Goal: Transaction & Acquisition: Download file/media

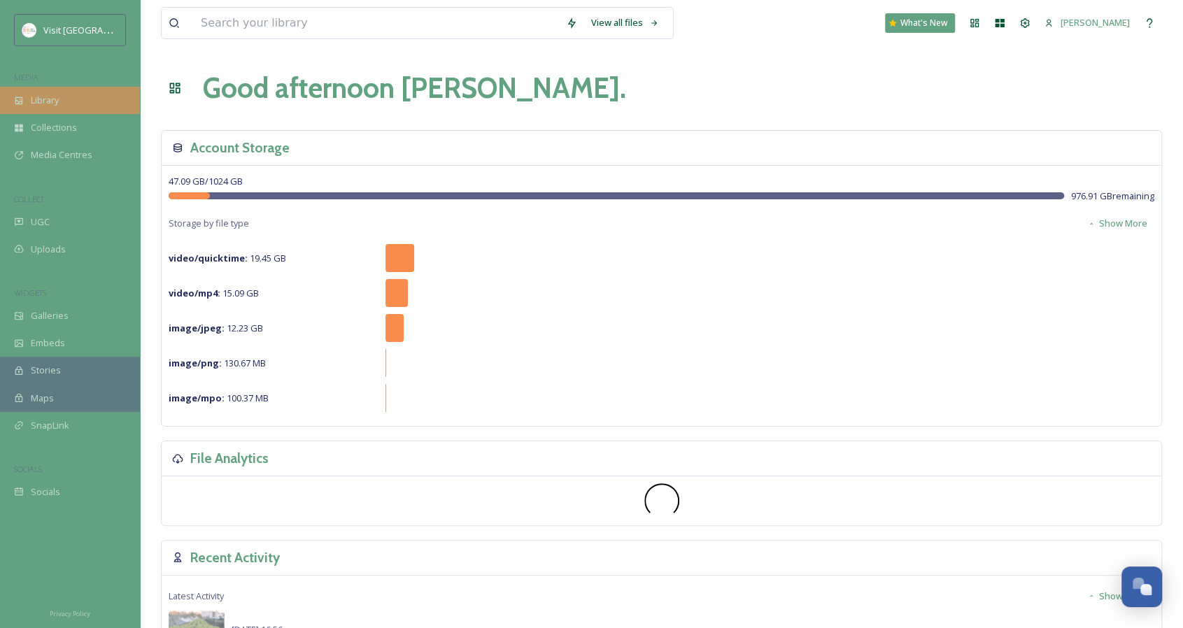
click at [82, 99] on div "Library" at bounding box center [70, 100] width 140 height 27
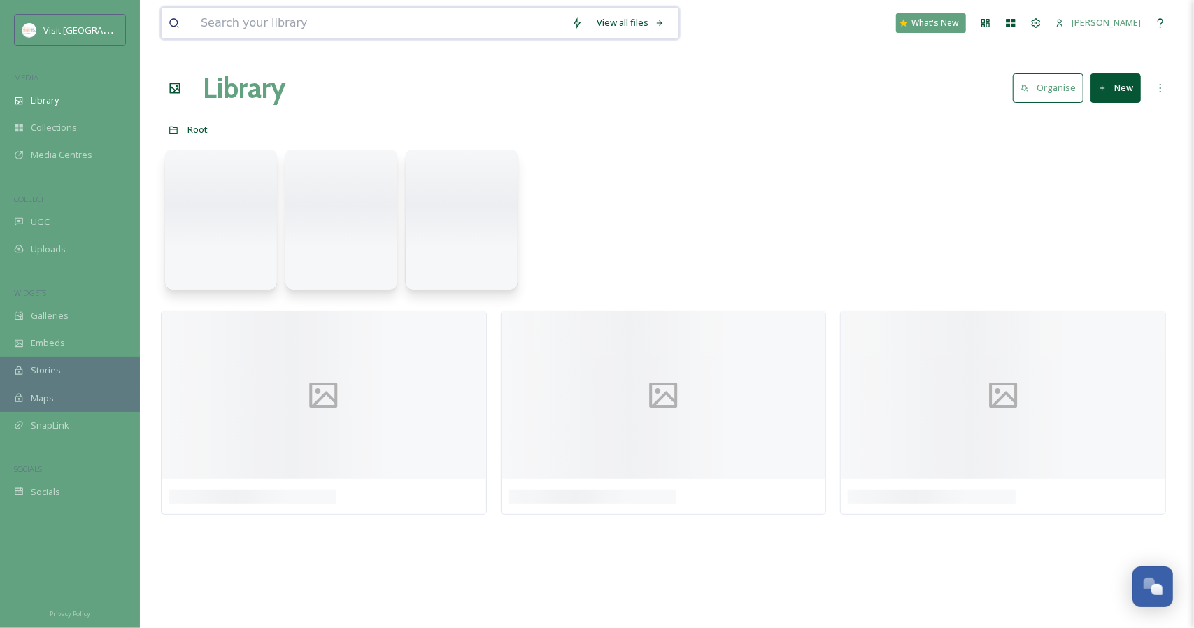
click at [220, 30] on input at bounding box center [379, 23] width 371 height 31
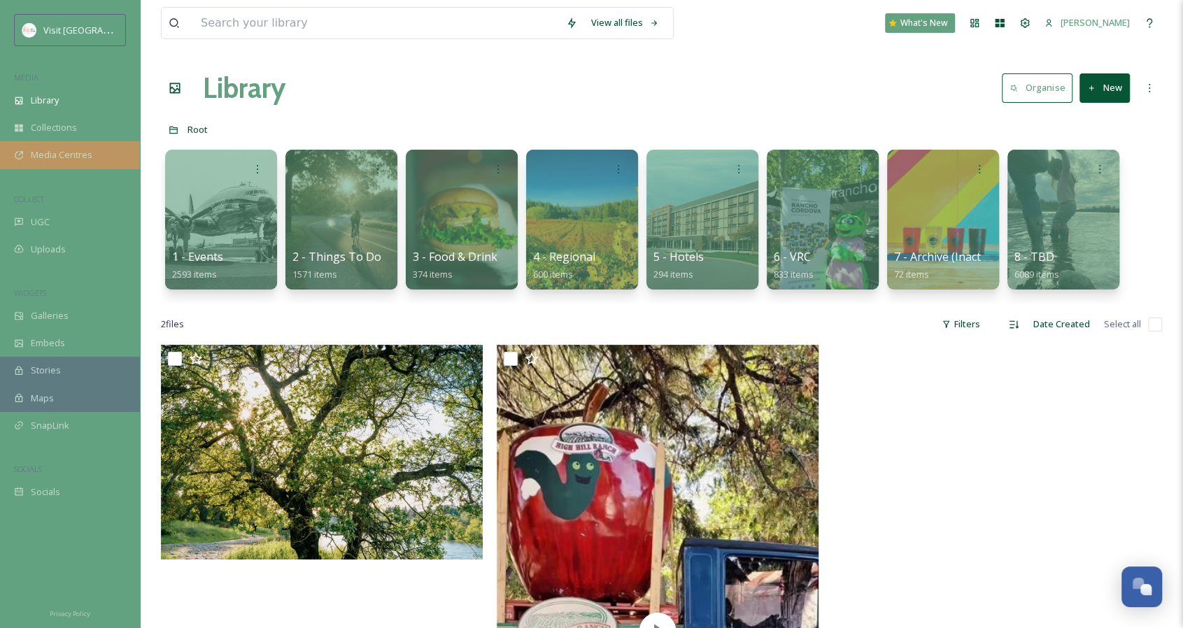
click at [55, 156] on span "Media Centres" at bounding box center [62, 154] width 62 height 13
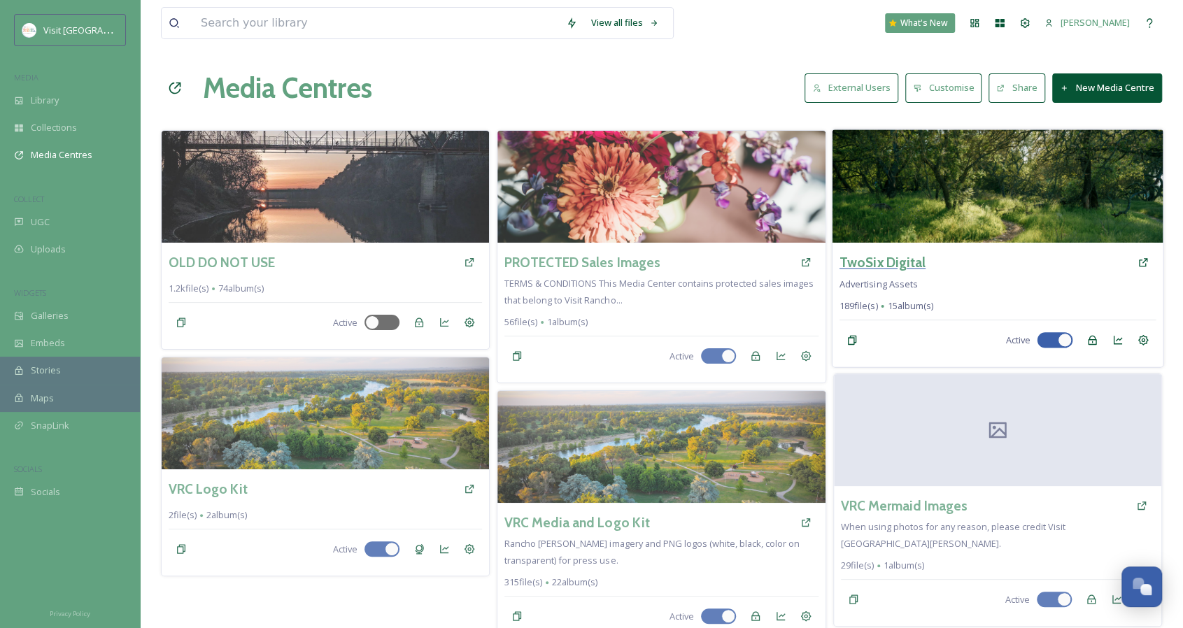
click at [886, 266] on h3 "TwoSix Digital" at bounding box center [882, 263] width 86 height 20
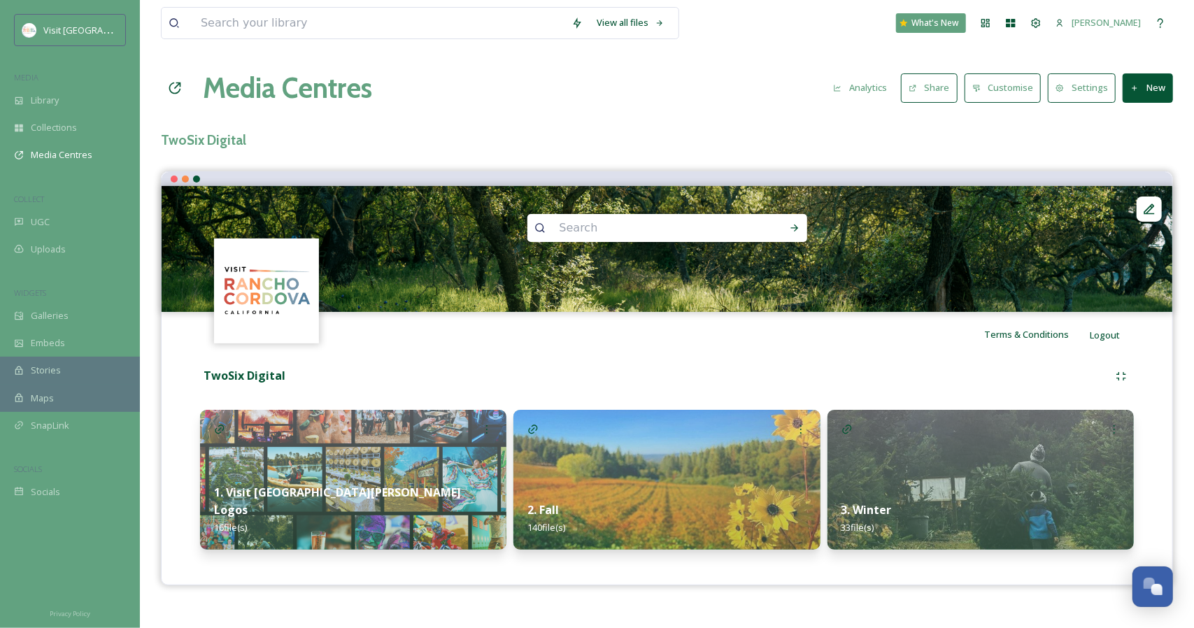
click at [588, 453] on img at bounding box center [666, 480] width 306 height 140
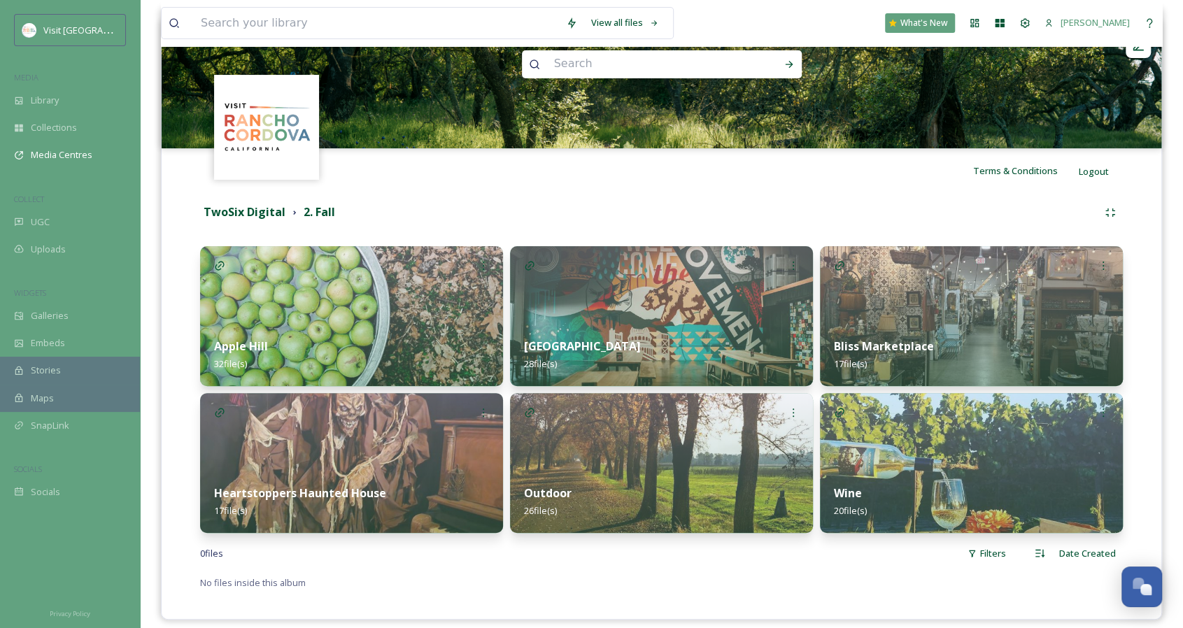
scroll to position [168, 0]
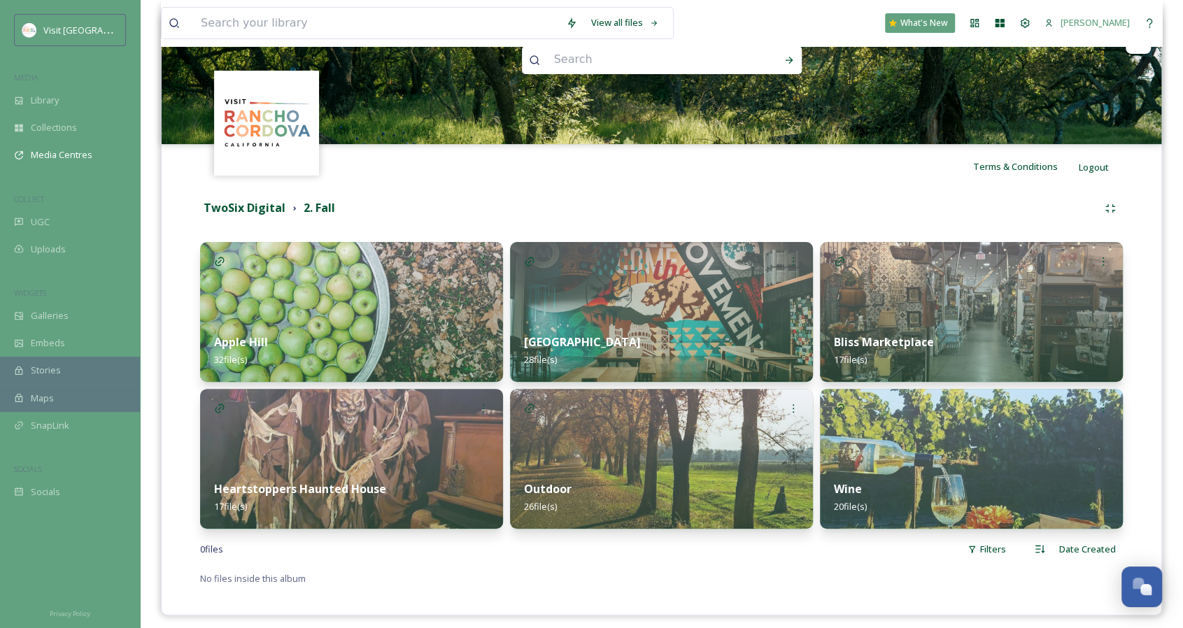
click at [669, 323] on div "Barrel District 28 file(s)" at bounding box center [661, 351] width 303 height 62
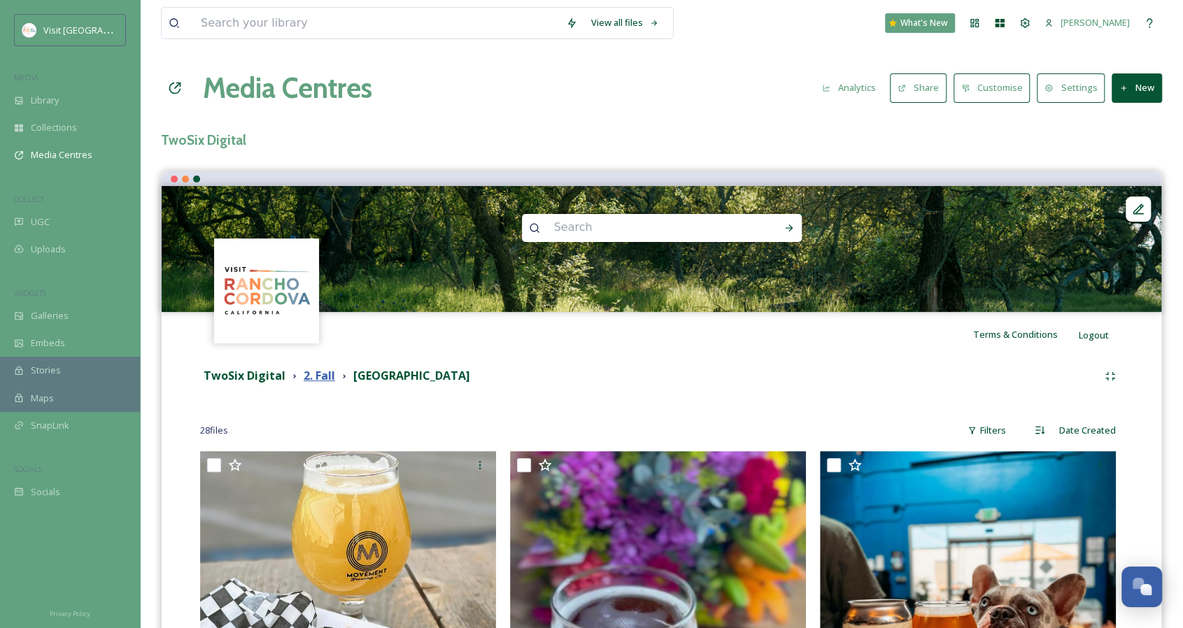
click at [324, 378] on strong "2. Fall" at bounding box center [319, 375] width 31 height 15
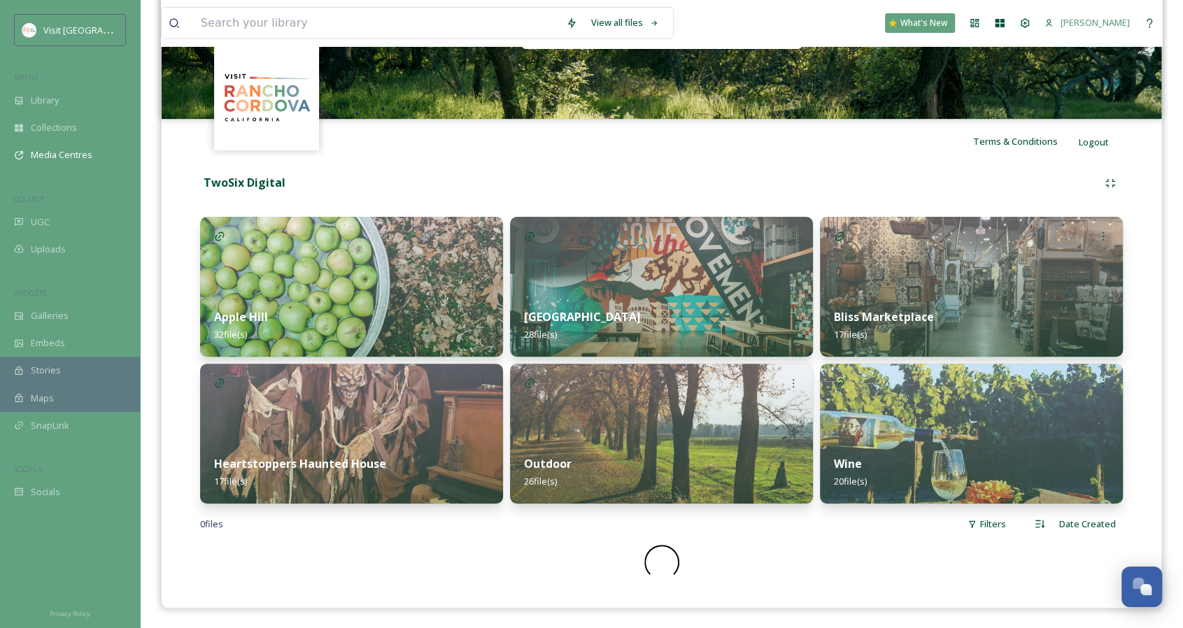
scroll to position [175, 0]
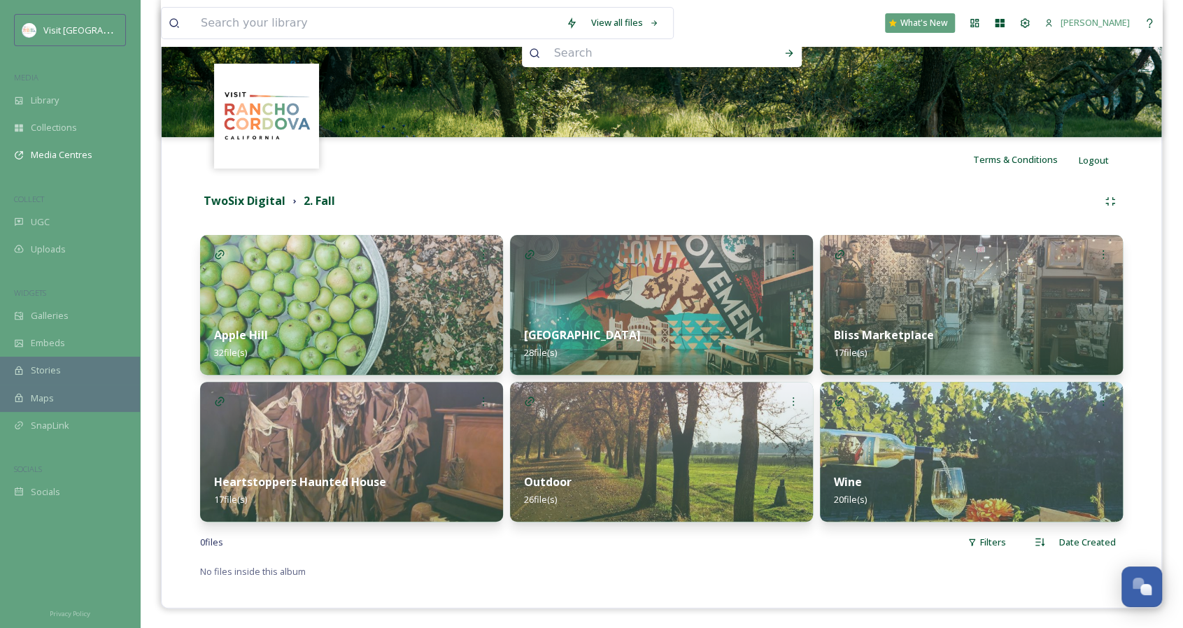
click at [562, 474] on strong "Outdoor" at bounding box center [548, 481] width 48 height 15
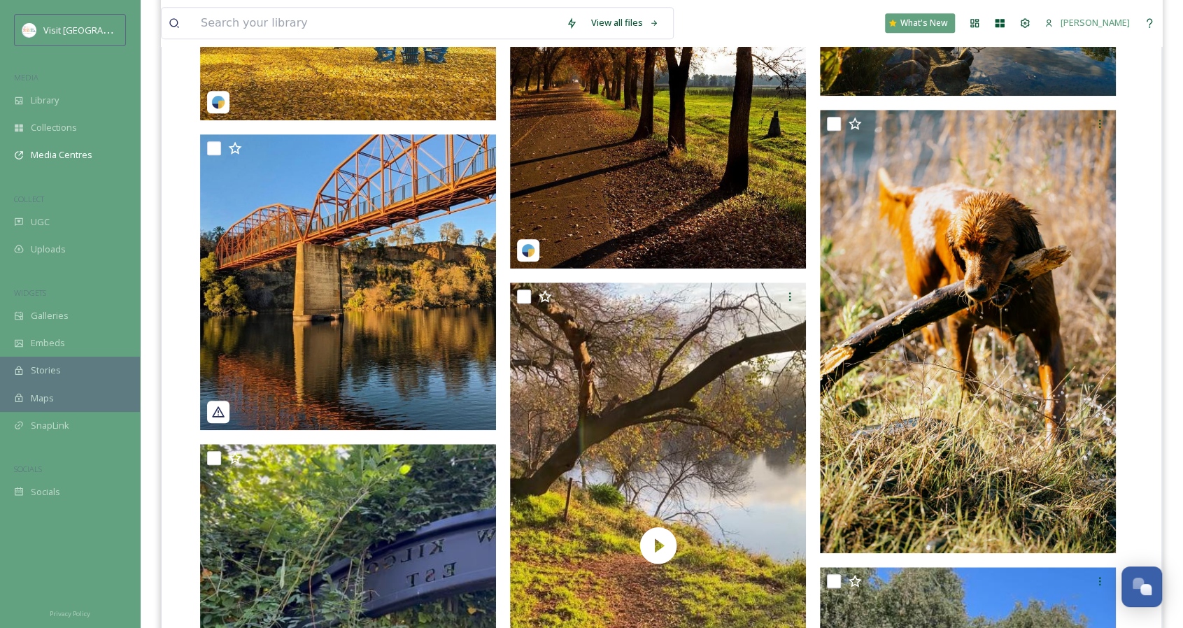
scroll to position [555, 0]
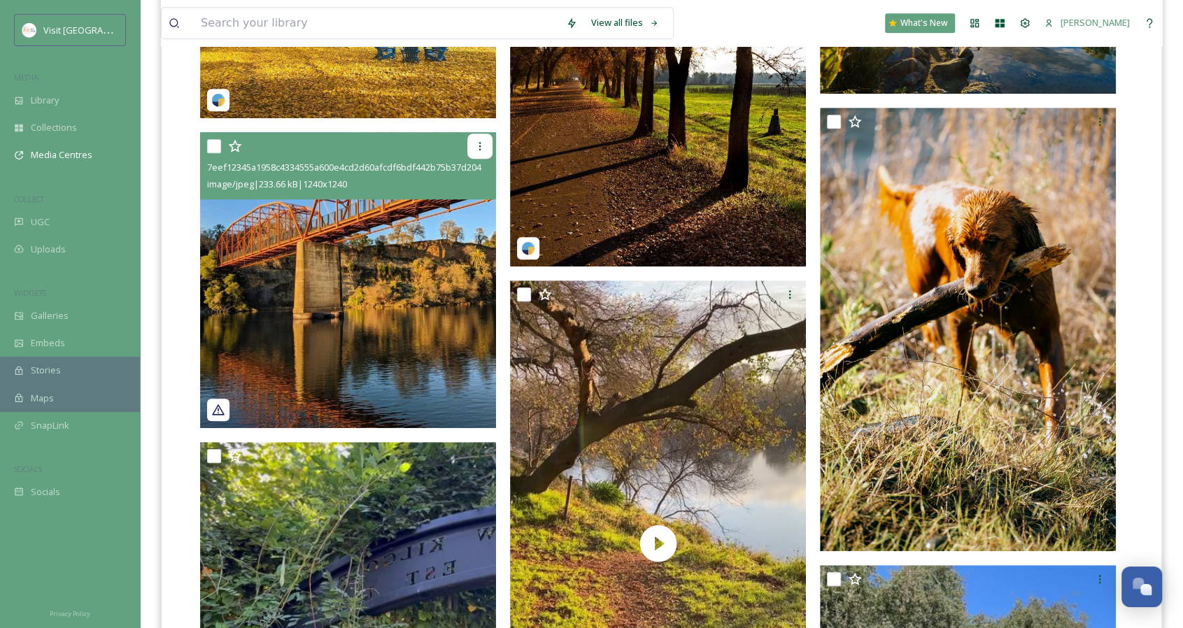
click at [479, 142] on icon at bounding box center [480, 146] width 2 height 8
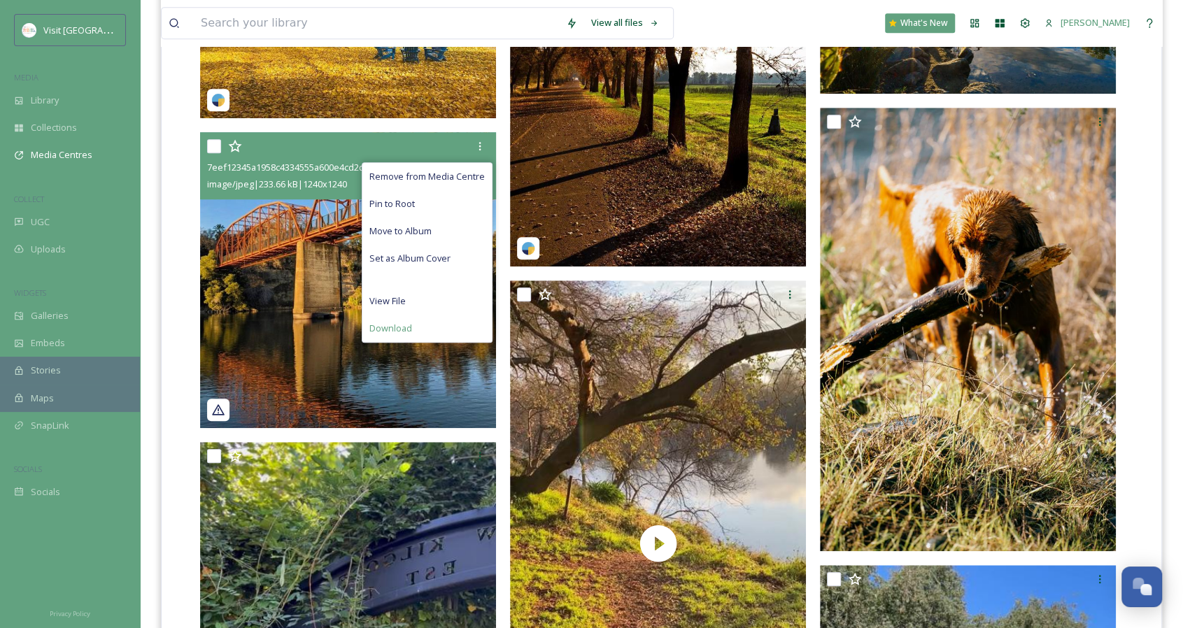
click at [382, 331] on span "Download" at bounding box center [390, 328] width 43 height 13
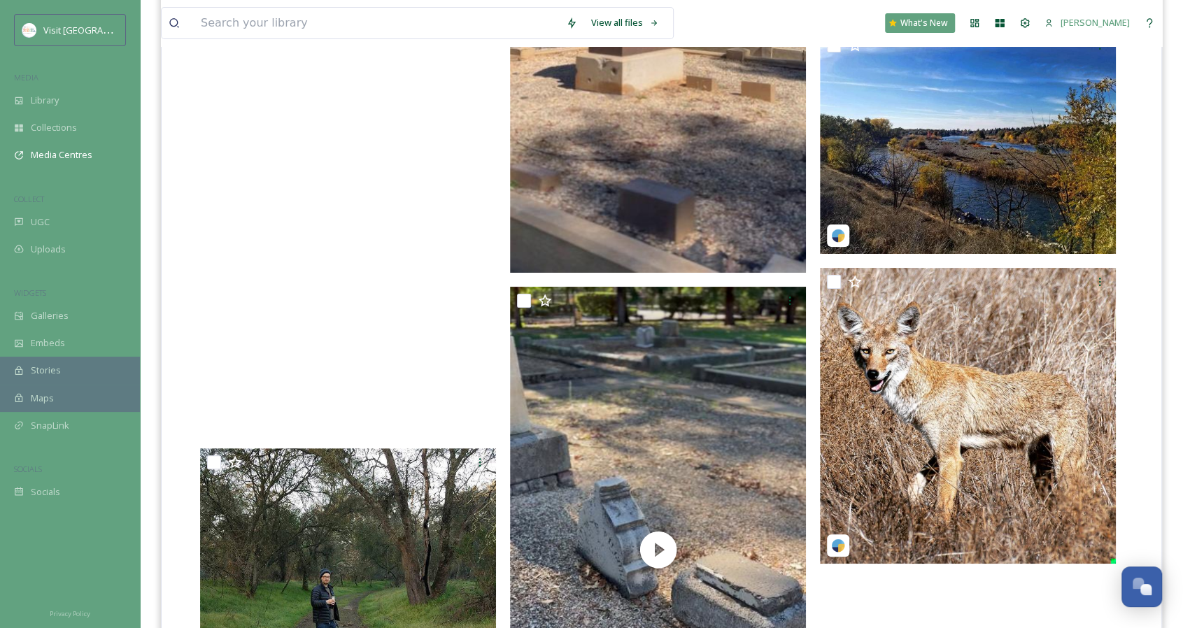
scroll to position [3165, 0]
